Goal: Book appointment/travel/reservation

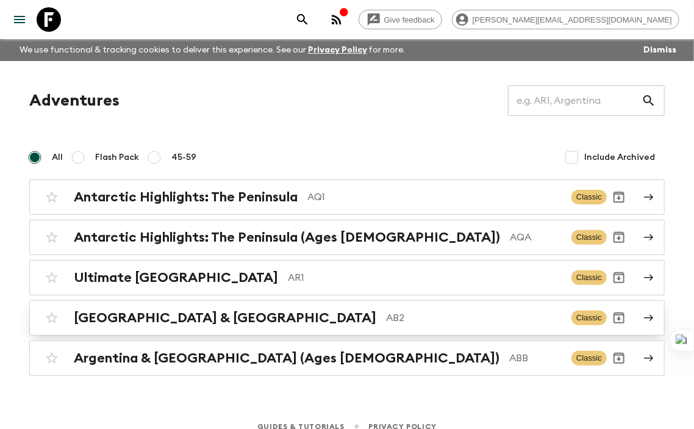
click at [168, 313] on h2 "[GEOGRAPHIC_DATA] & [GEOGRAPHIC_DATA]" at bounding box center [225, 318] width 302 height 16
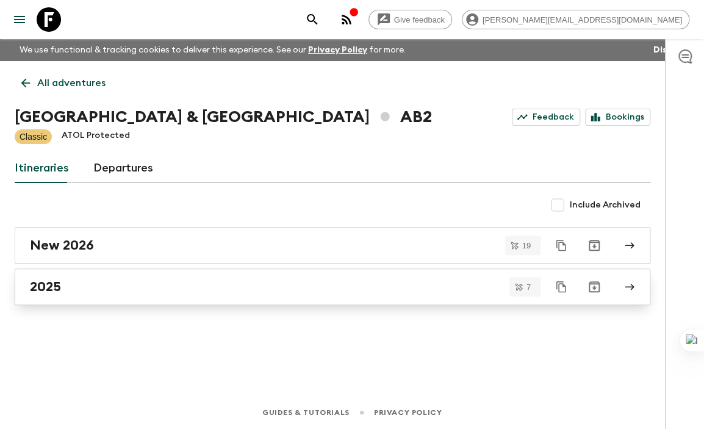
click at [56, 284] on h2 "2025" at bounding box center [45, 287] width 31 height 16
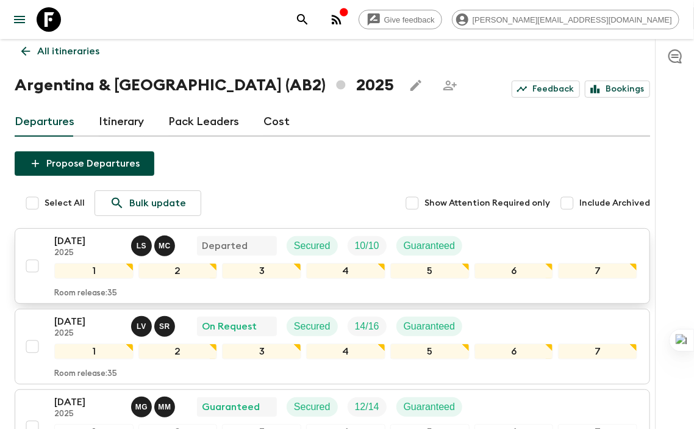
scroll to position [61, 0]
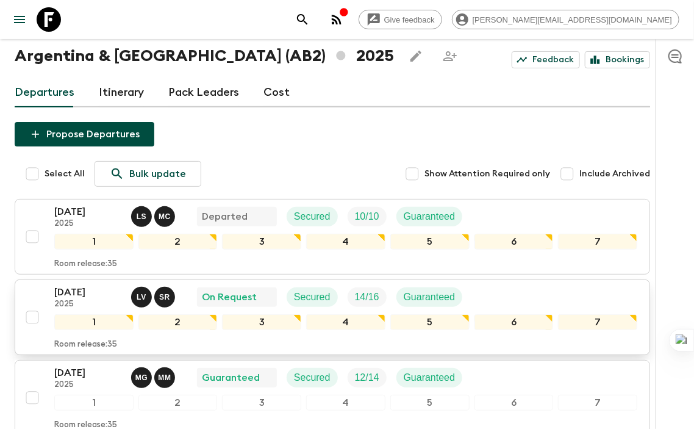
click at [73, 287] on p "[DATE]" at bounding box center [87, 292] width 67 height 15
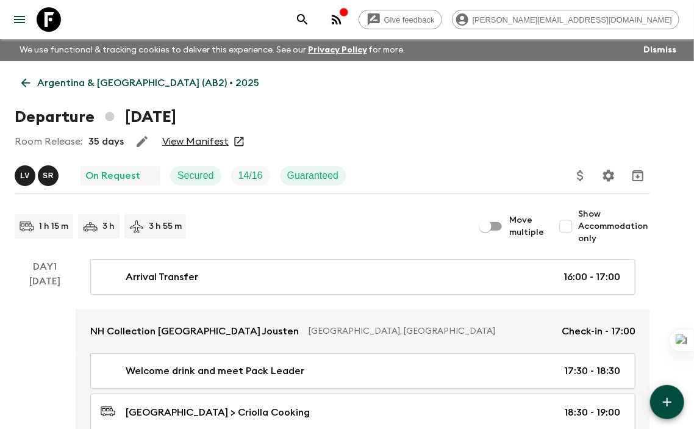
click at [198, 136] on link "View Manifest" at bounding box center [195, 141] width 66 height 12
